Goal: Task Accomplishment & Management: Manage account settings

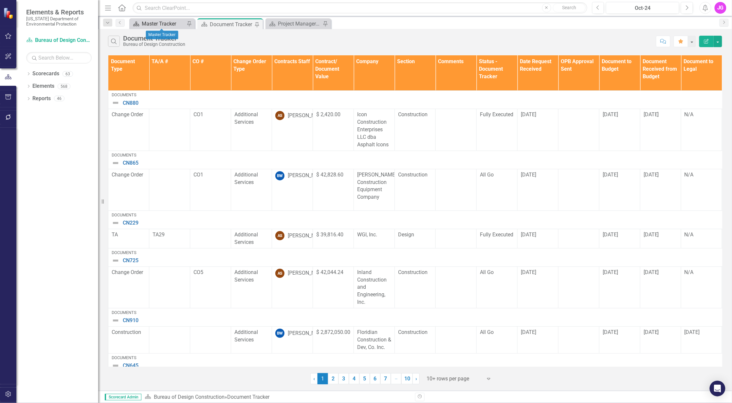
click at [156, 23] on div "Master Tracker" at bounding box center [163, 24] width 43 height 8
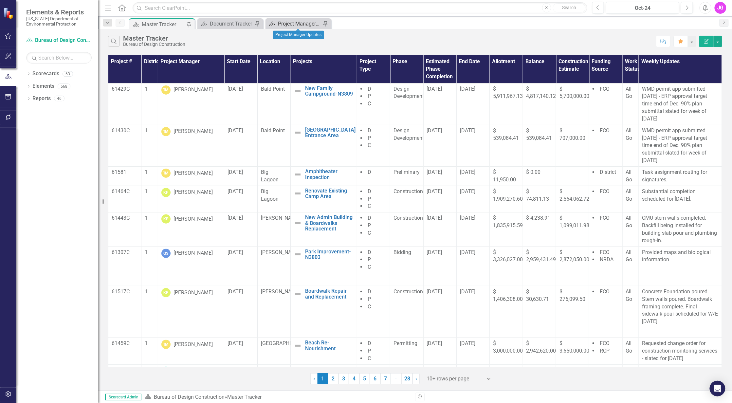
click at [294, 23] on div "Project Manager Updates" at bounding box center [299, 24] width 43 height 8
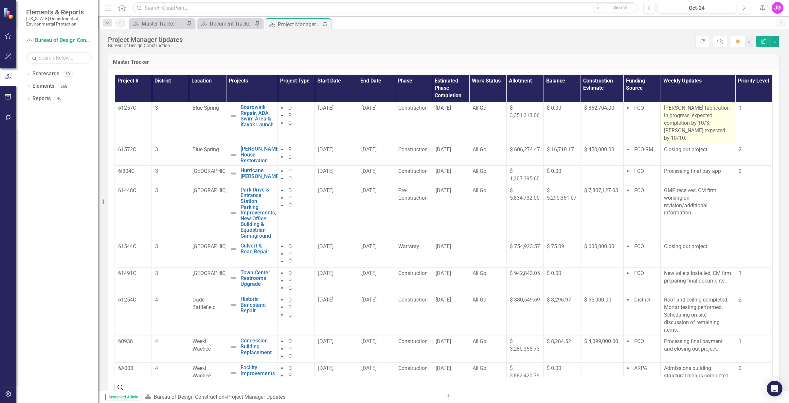
click at [671, 114] on p "[PERSON_NAME] fabrication in progress, expected completion by 10/3. [PERSON_NAM…" at bounding box center [698, 122] width 68 height 37
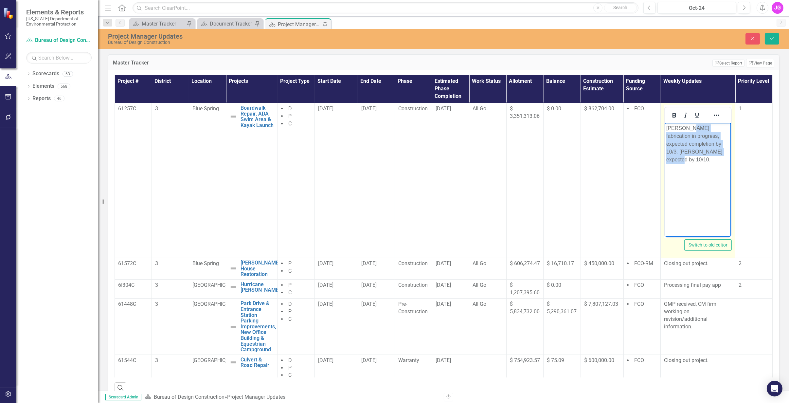
drag, startPoint x: 720, startPoint y: 156, endPoint x: 688, endPoint y: 129, distance: 42.5
click at [688, 129] on body "[PERSON_NAME] fabrication in progress, expected completion by 10/3. [PERSON_NAM…" at bounding box center [698, 171] width 66 height 98
click at [702, 151] on body "[PERSON_NAME] fabrication completed and delivered on site." at bounding box center [698, 171] width 66 height 98
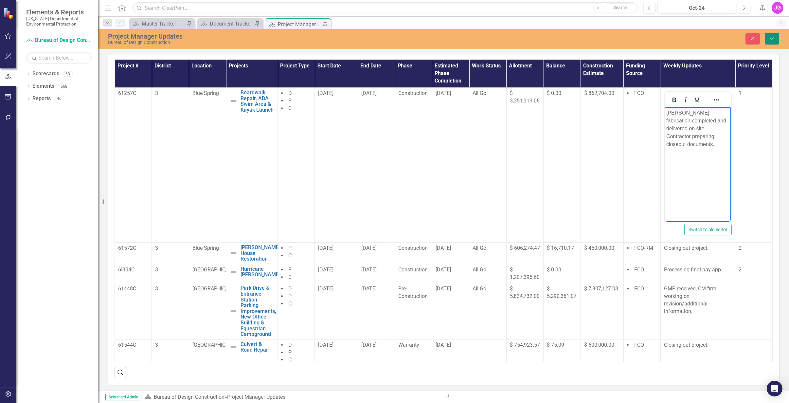
click at [732, 43] on button "Save" at bounding box center [772, 38] width 14 height 11
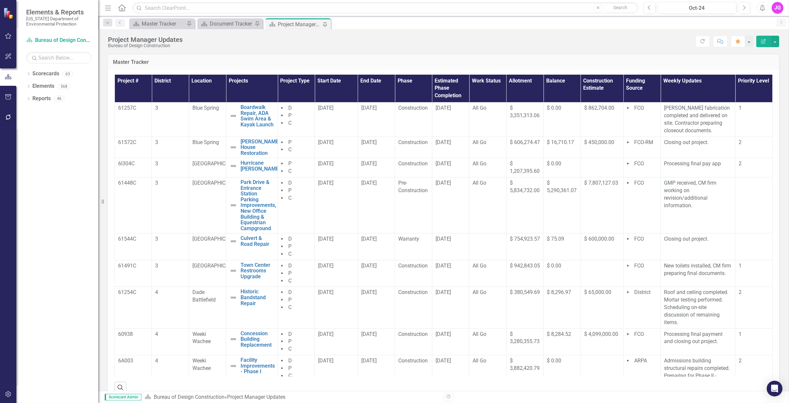
click at [261, 44] on div "Score: N/A Oct-24 Completed Refresh Comment Favorite Edit Report" at bounding box center [483, 41] width 594 height 11
click at [732, 39] on button "button" at bounding box center [775, 41] width 9 height 11
click at [732, 93] on link "PDF Export to PDF" at bounding box center [752, 92] width 53 height 12
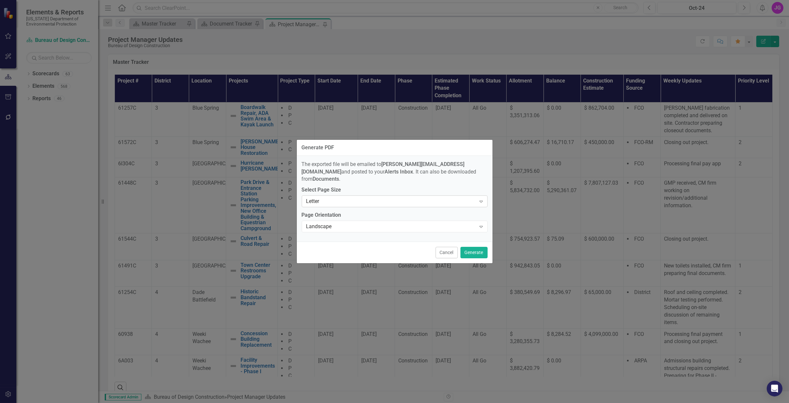
click at [333, 201] on div "Letter" at bounding box center [391, 202] width 170 height 8
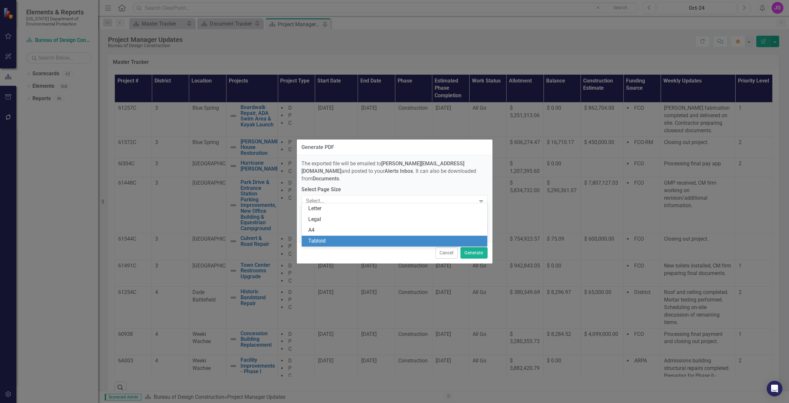
click at [324, 238] on div "Tabloid" at bounding box center [396, 241] width 176 height 8
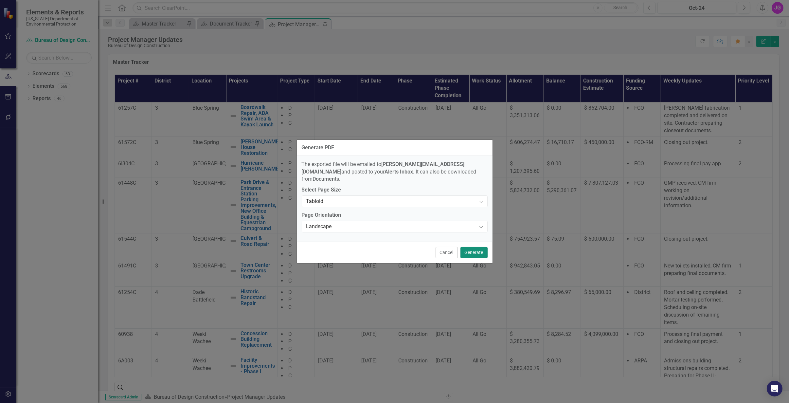
click at [478, 248] on button "Generate" at bounding box center [474, 252] width 27 height 11
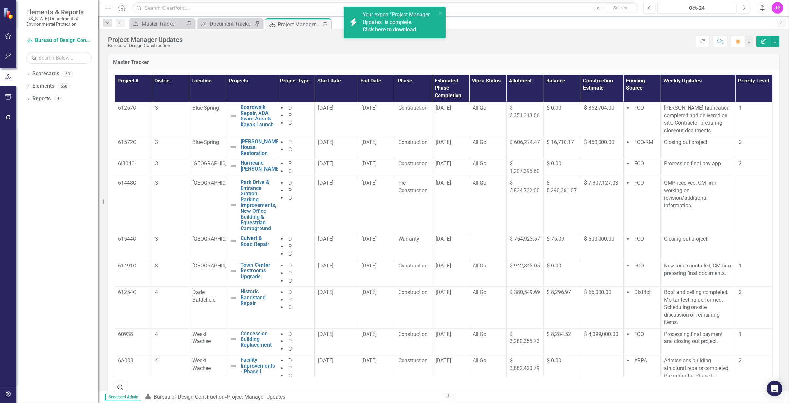
click at [413, 27] on link "Click here to download." at bounding box center [390, 30] width 55 height 6
